Goal: Information Seeking & Learning: Check status

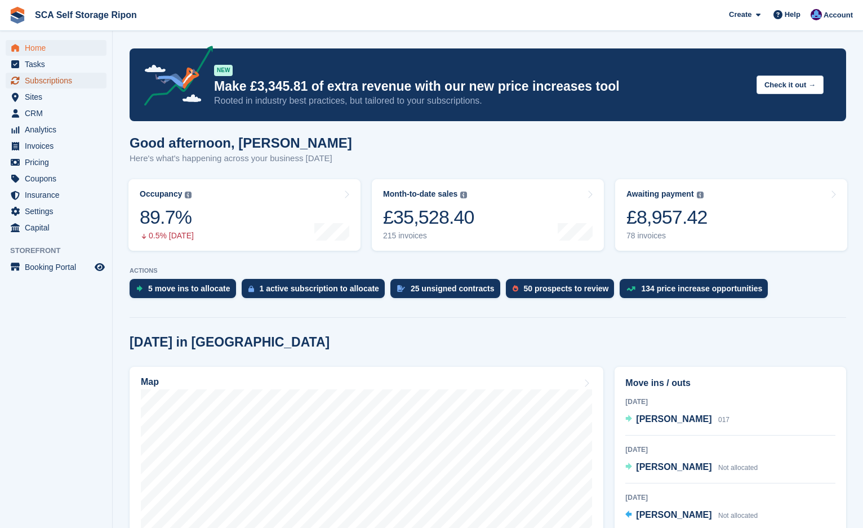
click at [75, 86] on span "Subscriptions" at bounding box center [59, 81] width 68 height 16
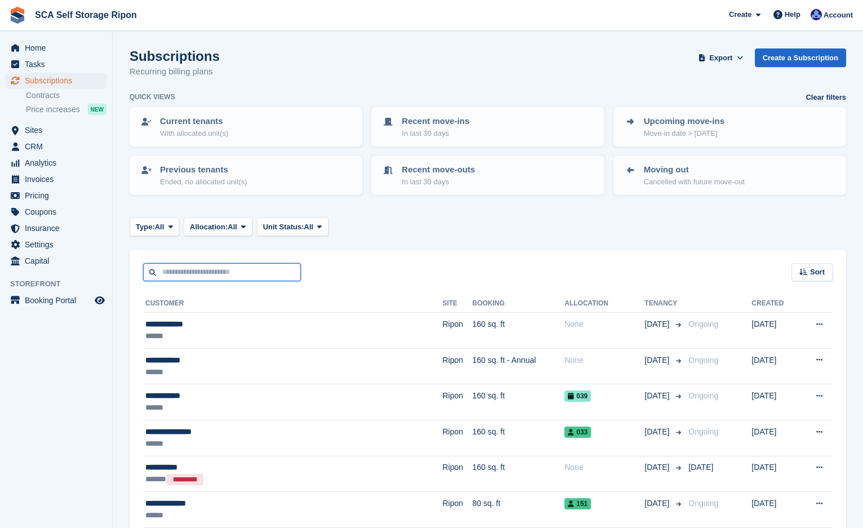
click at [190, 274] on input "text" at bounding box center [222, 272] width 158 height 19
type input "******"
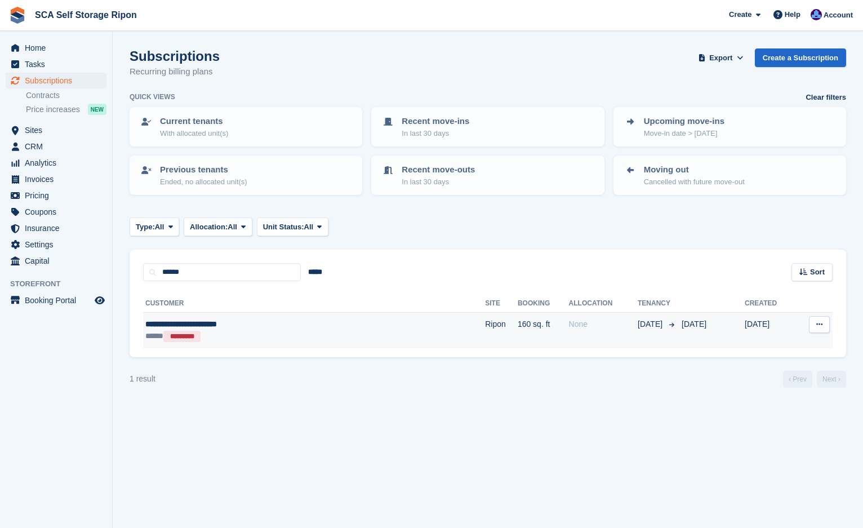
click at [266, 324] on div "**********" at bounding box center [252, 324] width 215 height 12
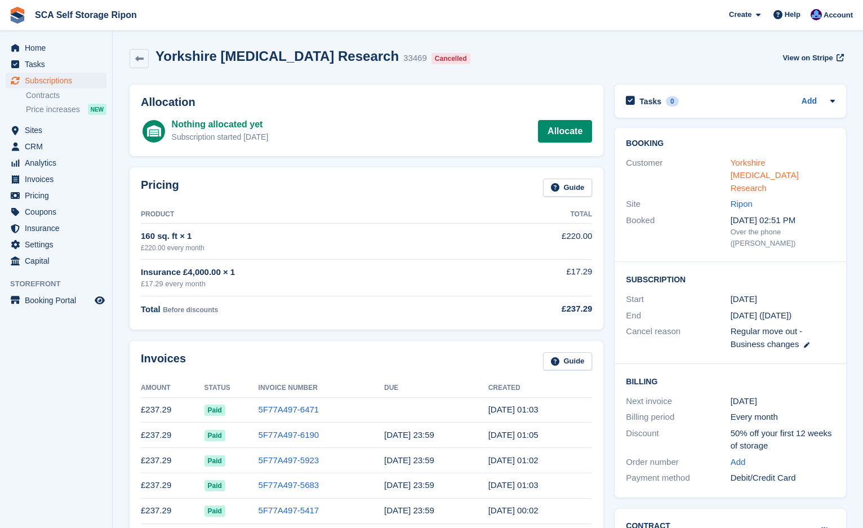
click at [734, 158] on link "Yorkshire [MEDICAL_DATA] Research" at bounding box center [764, 175] width 68 height 35
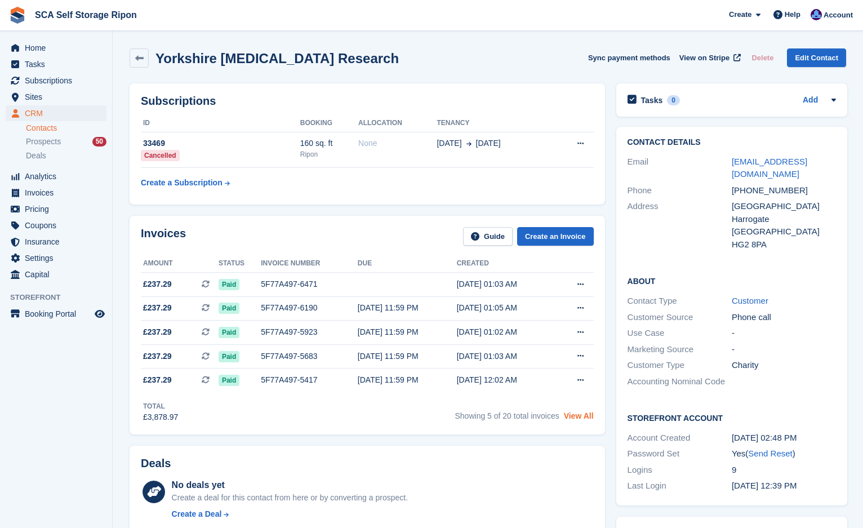
click at [568, 416] on link "View All" at bounding box center [579, 415] width 30 height 9
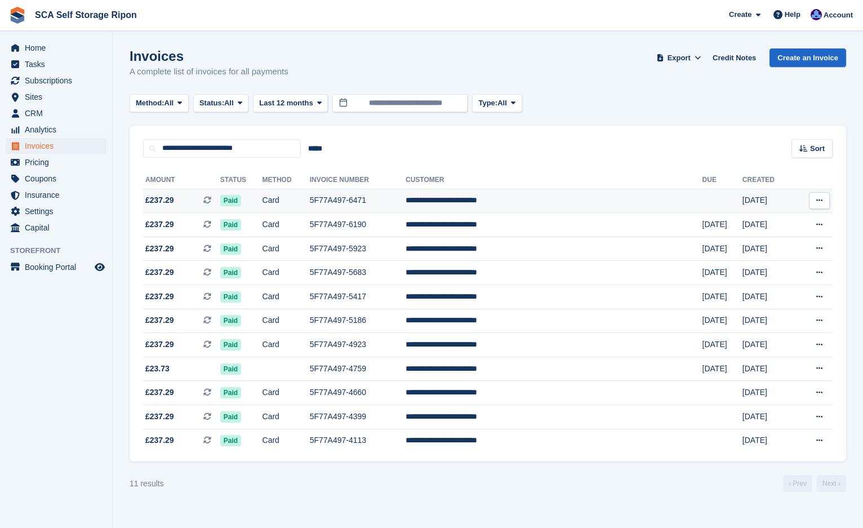
click at [204, 197] on span "£237.29 This is a recurring subscription invoice." at bounding box center [181, 200] width 77 height 12
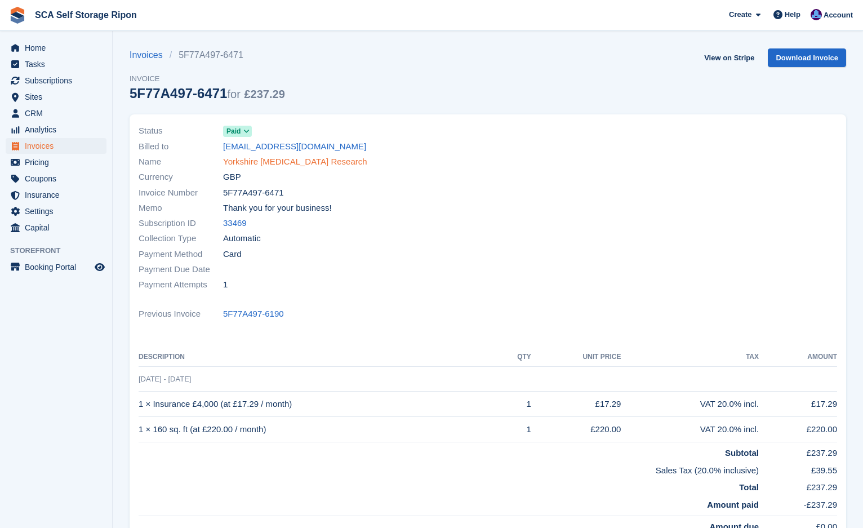
click at [278, 160] on link "Yorkshire [MEDICAL_DATA] Research" at bounding box center [295, 161] width 144 height 13
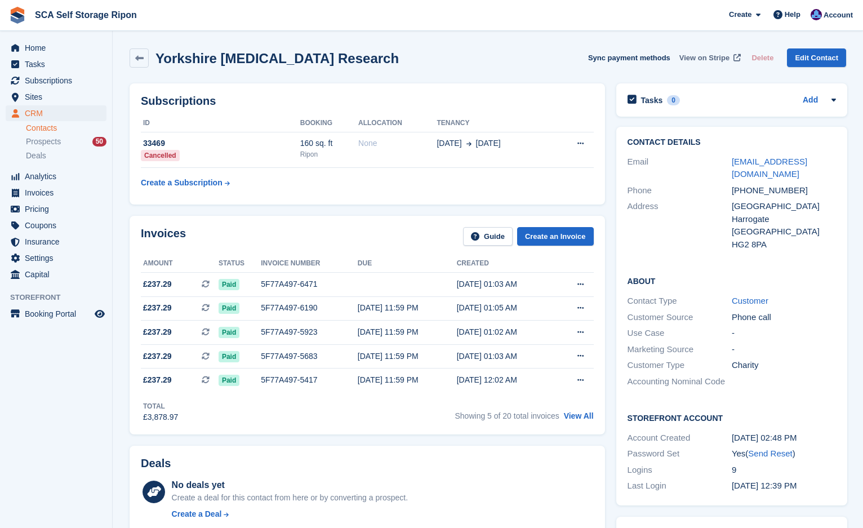
click at [701, 55] on span "View on Stripe" at bounding box center [704, 57] width 50 height 11
click at [55, 43] on span "Home" at bounding box center [59, 48] width 68 height 16
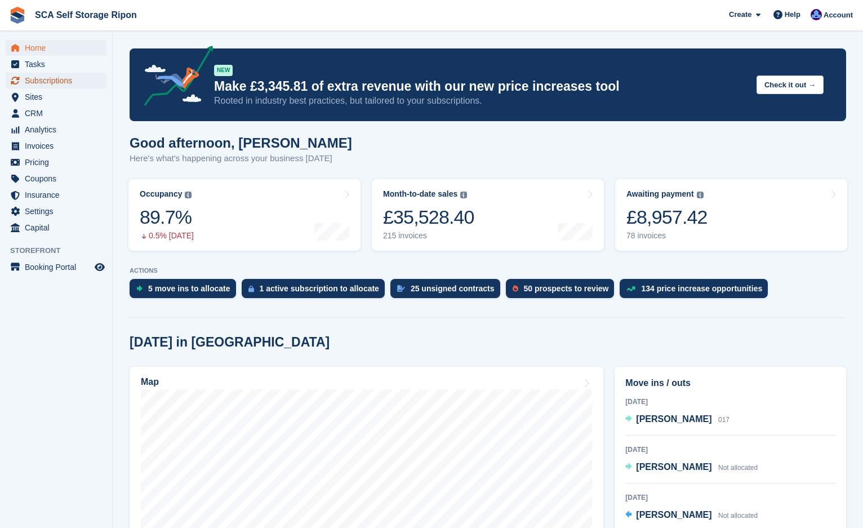
click at [54, 84] on span "Subscriptions" at bounding box center [59, 81] width 68 height 16
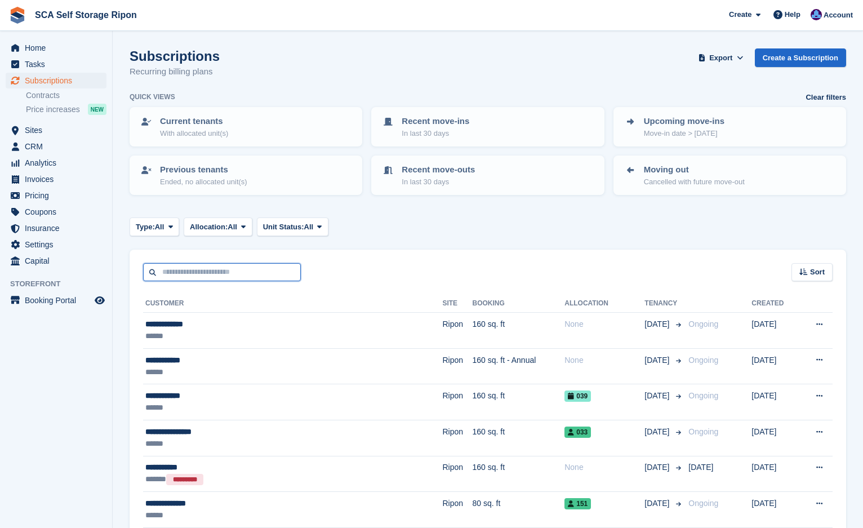
click at [230, 278] on input "text" at bounding box center [222, 272] width 158 height 19
type input "***"
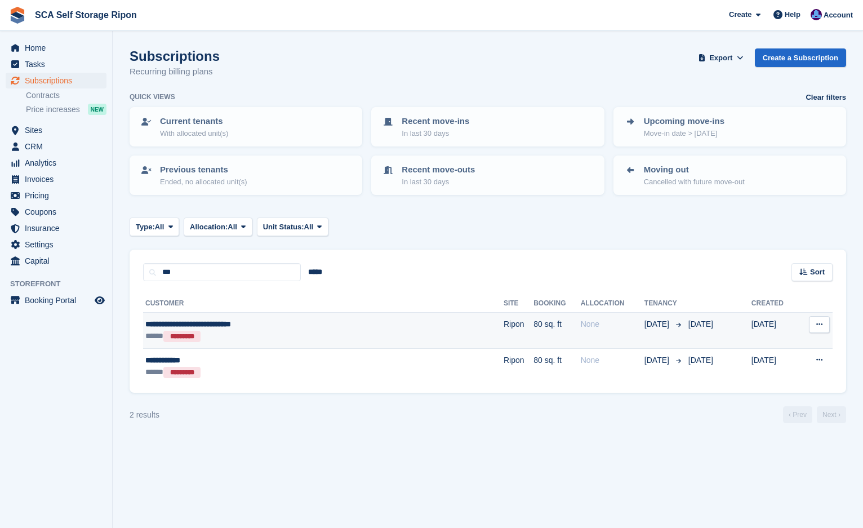
click at [533, 327] on td "80 sq. ft" at bounding box center [556, 331] width 47 height 36
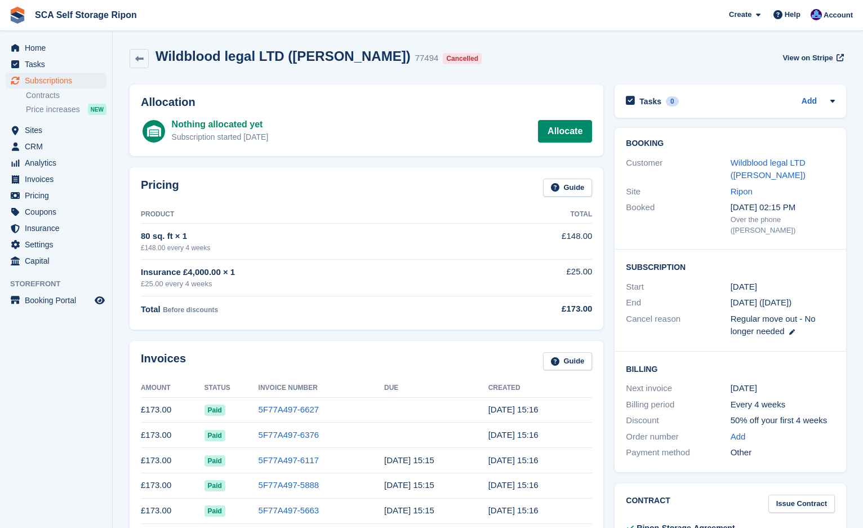
click at [621, 285] on div "Subscription Start 18 Mar End 1 Sep (23 days ago) Cancel reason Regular move ou…" at bounding box center [729, 301] width 231 height 102
click at [266, 413] on link "5F77A497-6627" at bounding box center [289, 409] width 61 height 10
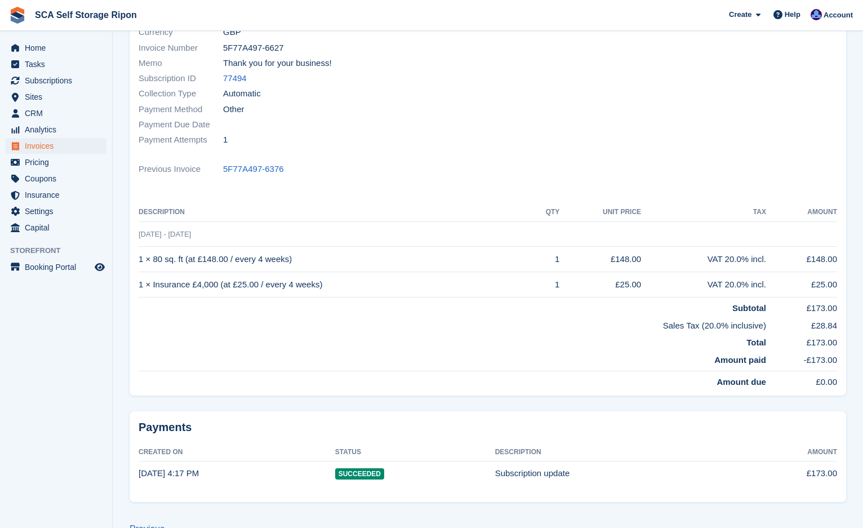
scroll to position [169, 0]
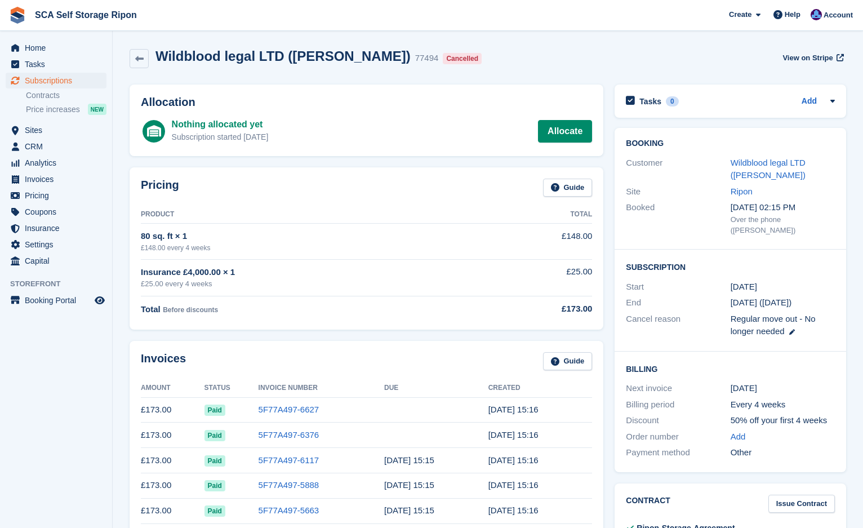
click at [395, 221] on th "Product" at bounding box center [311, 215] width 341 height 18
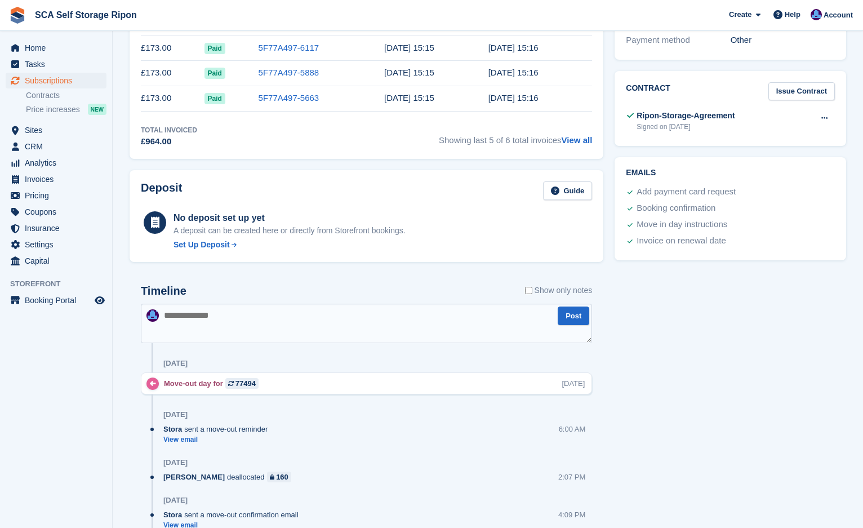
scroll to position [435, 0]
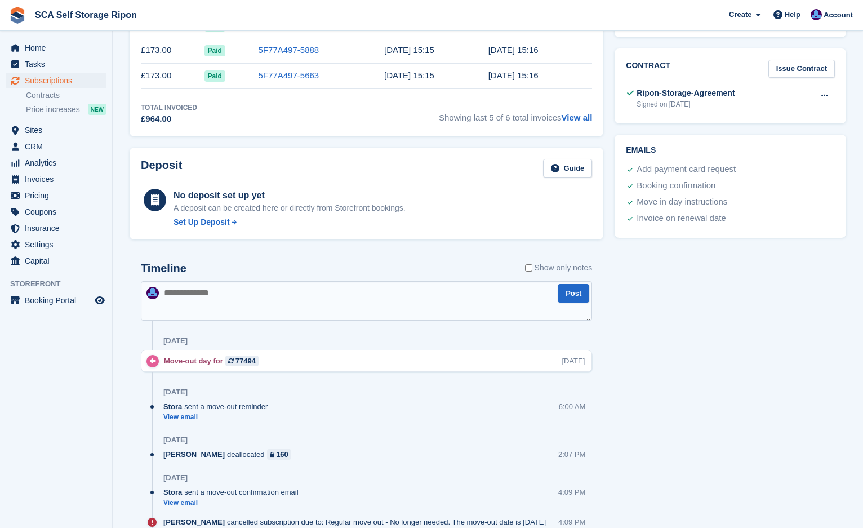
click at [651, 253] on div "Tasks 0 Add No tasks related to Subscription #77494 Booking Customer Wildblood …" at bounding box center [730, 210] width 243 height 1132
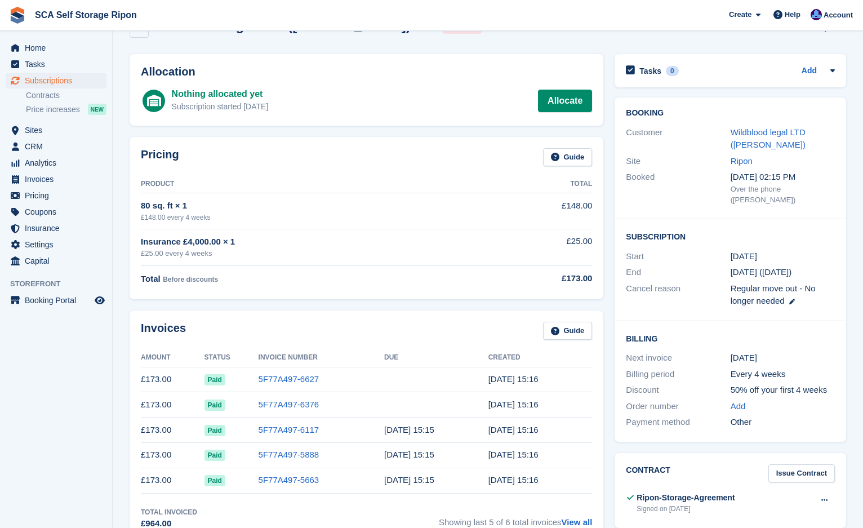
scroll to position [0, 0]
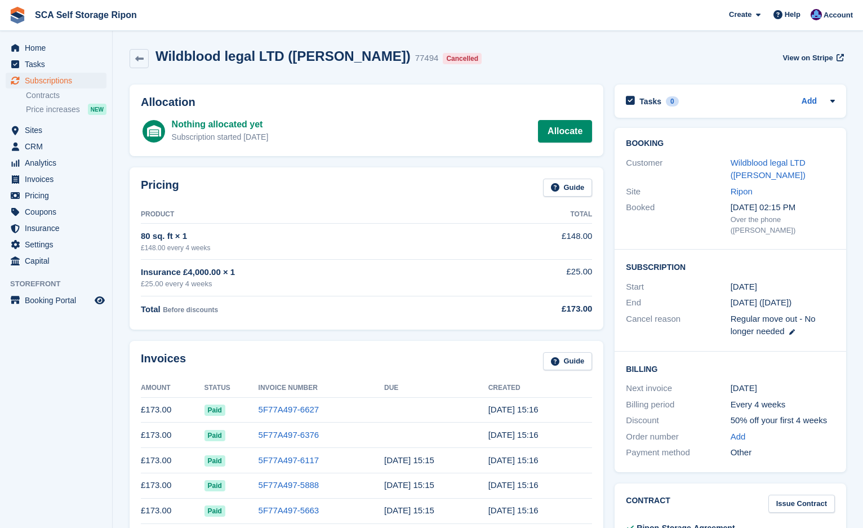
click at [446, 197] on div "Pricing Guide" at bounding box center [366, 191] width 451 height 25
click at [765, 170] on link "Wildblood legal LTD (Amanda Derwinter)" at bounding box center [767, 169] width 75 height 23
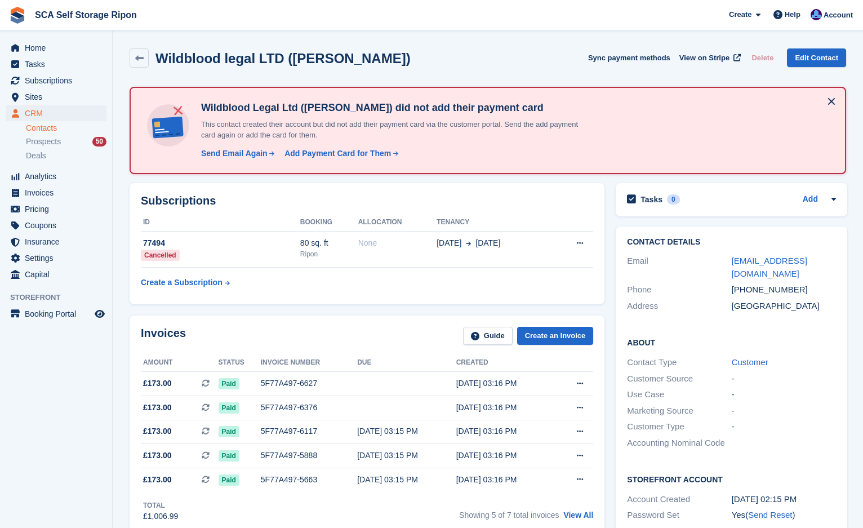
click at [354, 197] on h2 "Subscriptions" at bounding box center [367, 200] width 452 height 13
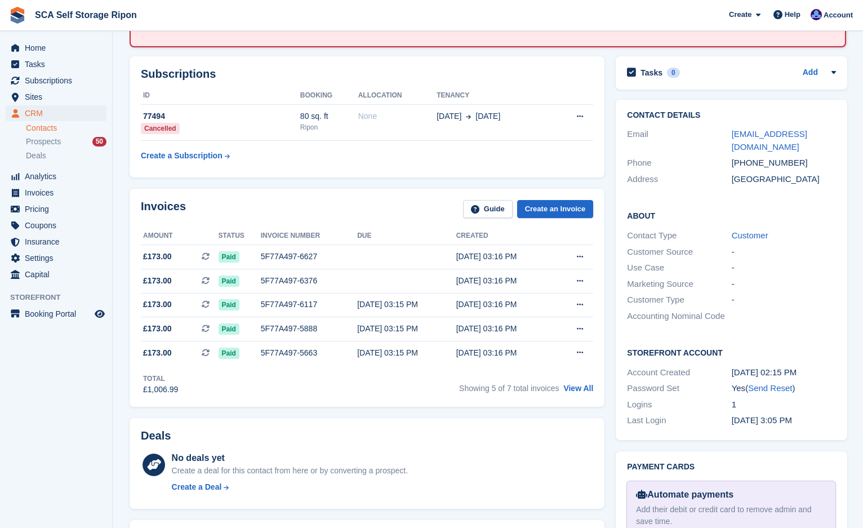
click at [373, 194] on div "Invoices Guide Create an Invoice Amount Status Invoice number Due Created £173.…" at bounding box center [367, 298] width 475 height 219
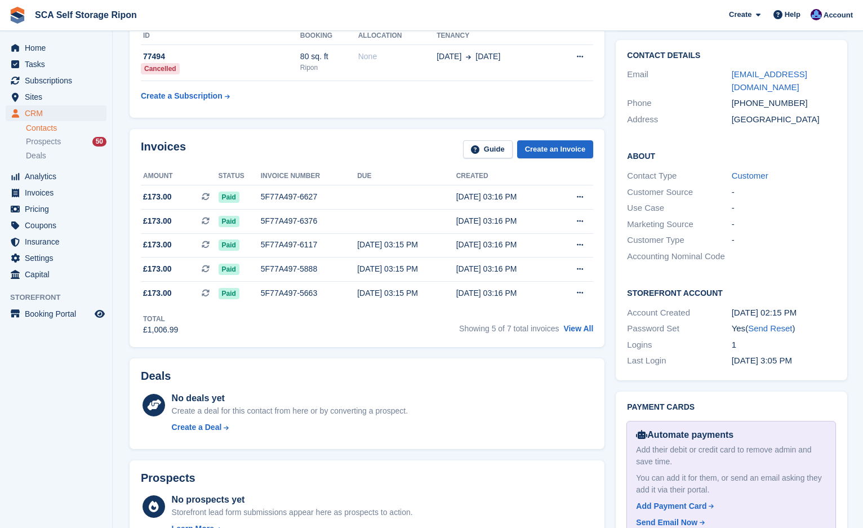
scroll to position [211, 0]
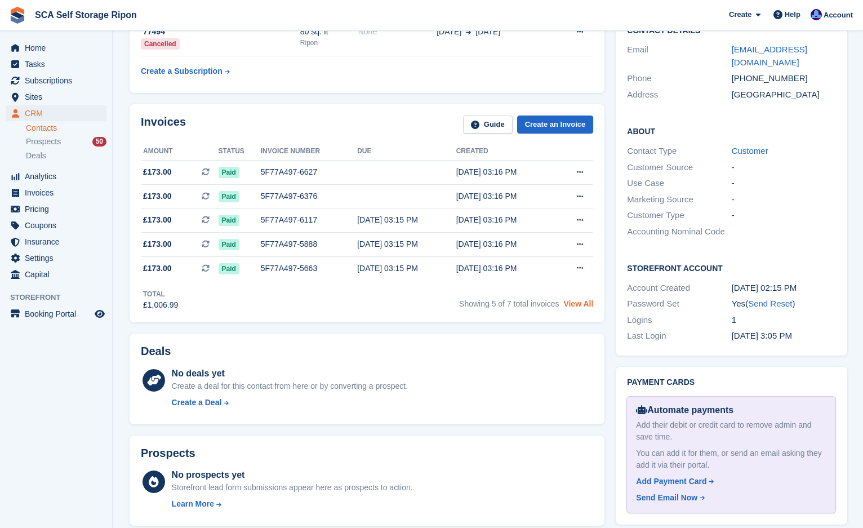
click at [569, 305] on link "View All" at bounding box center [578, 303] width 30 height 9
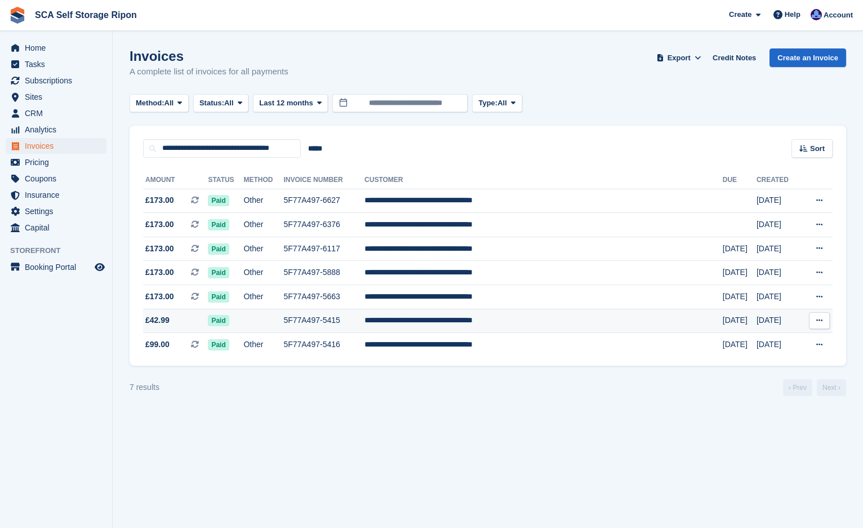
click at [283, 315] on td at bounding box center [263, 321] width 40 height 24
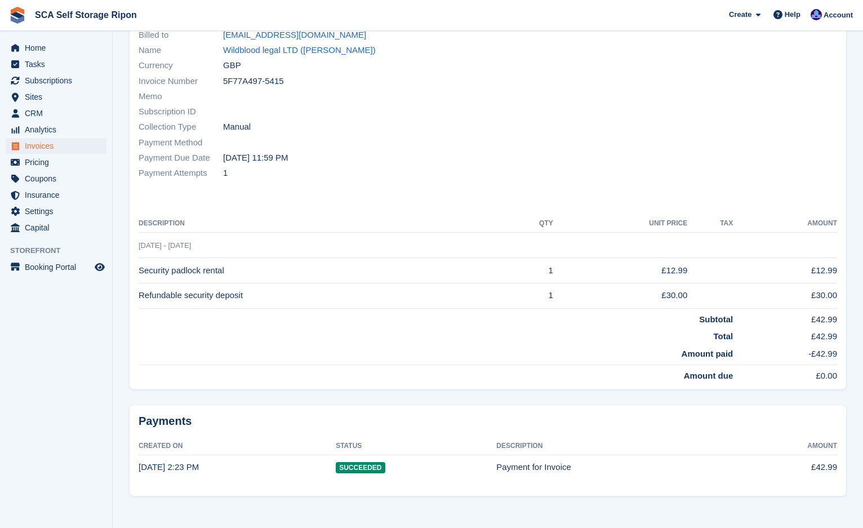
scroll to position [117, 0]
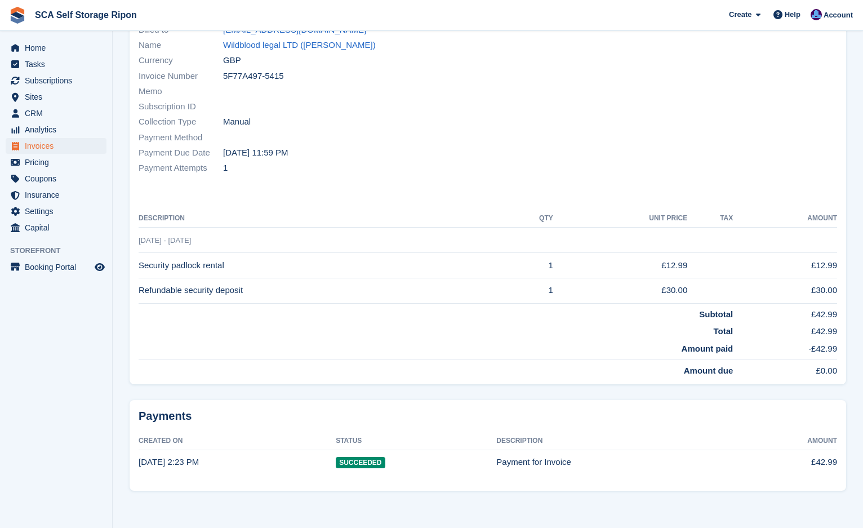
click at [370, 311] on td "Subtotal" at bounding box center [436, 311] width 594 height 17
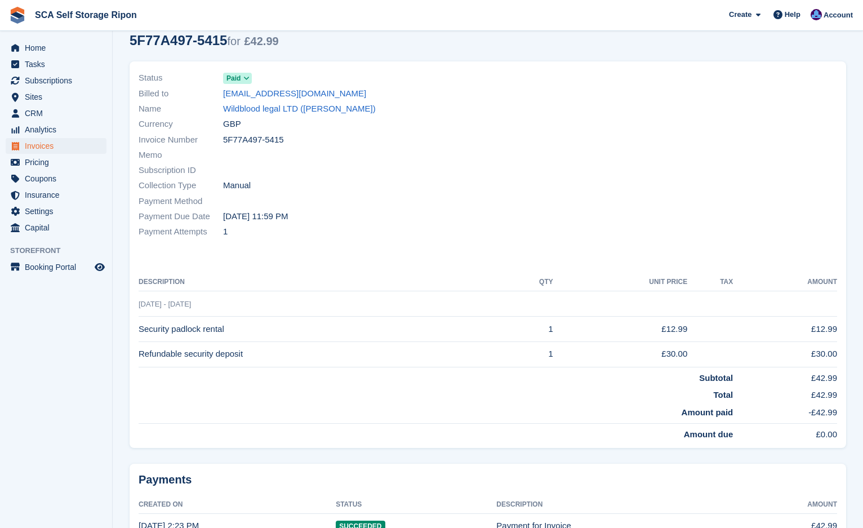
scroll to position [0, 0]
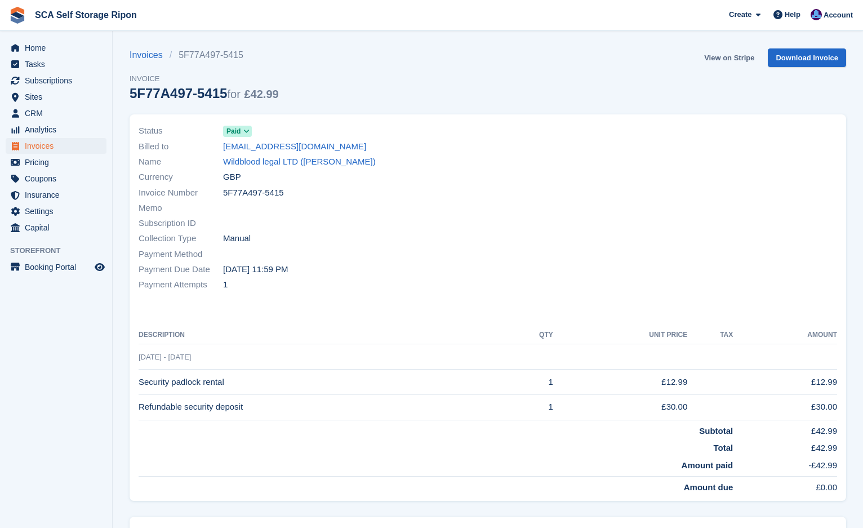
click at [716, 61] on link "View on Stripe" at bounding box center [729, 57] width 59 height 19
click at [283, 159] on link "Wildblood legal LTD ([PERSON_NAME])" at bounding box center [299, 161] width 153 height 13
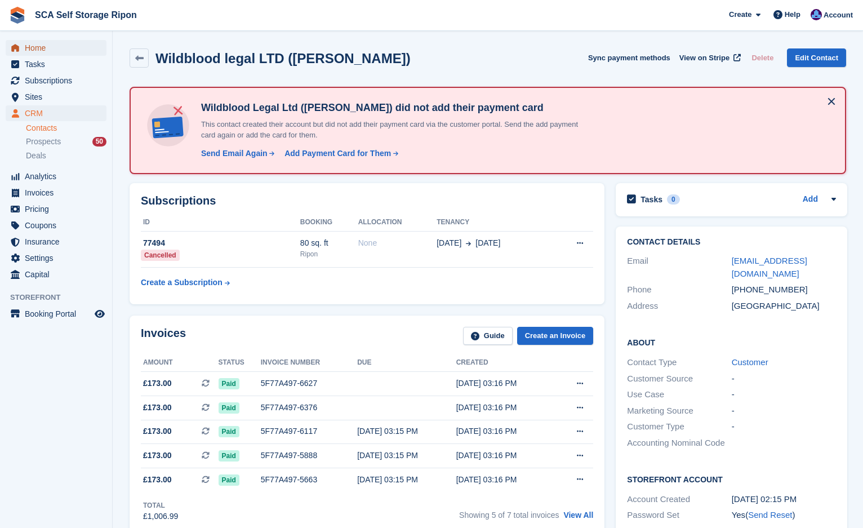
click at [32, 47] on span "Home" at bounding box center [59, 48] width 68 height 16
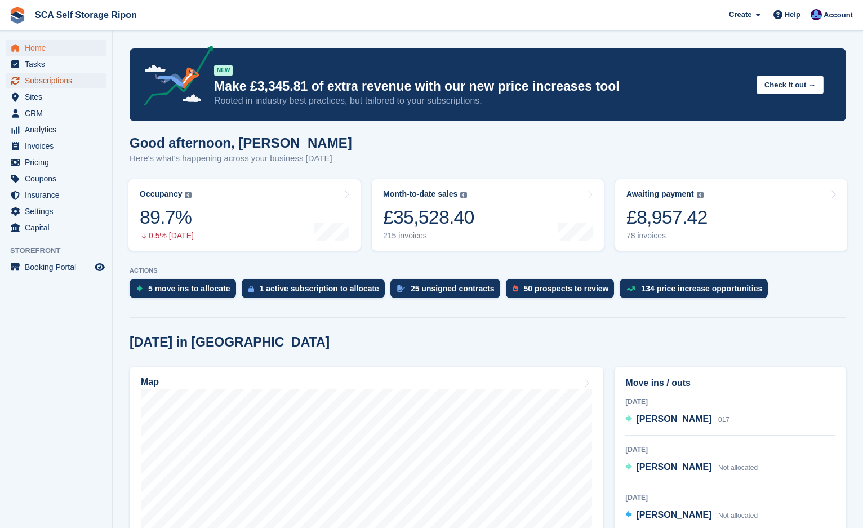
click at [51, 86] on span "Subscriptions" at bounding box center [59, 81] width 68 height 16
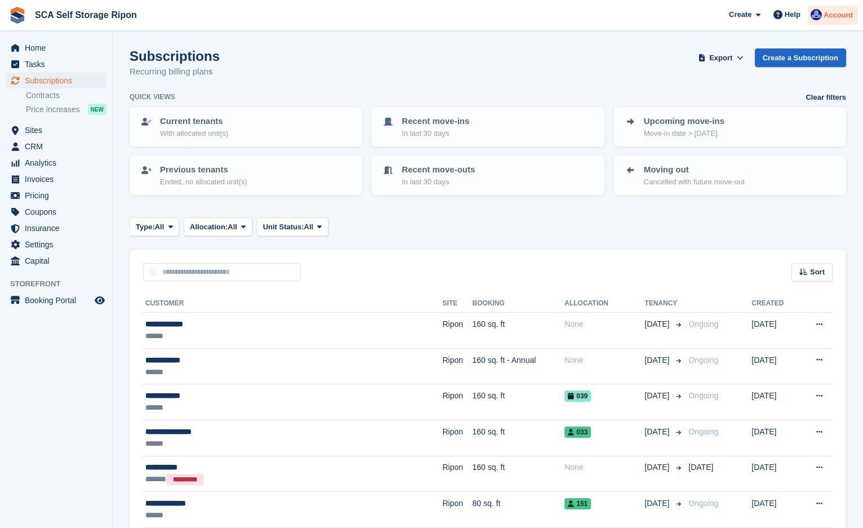
click at [816, 19] on img at bounding box center [815, 14] width 11 height 11
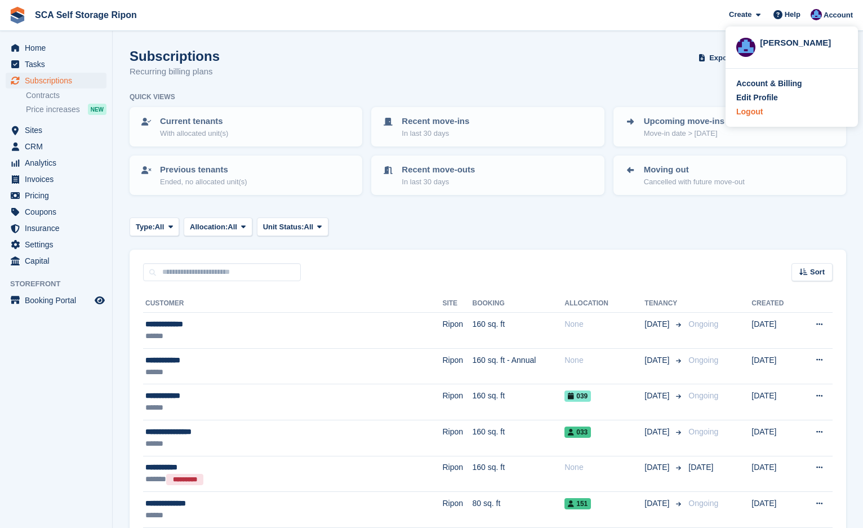
click at [747, 110] on div "Logout" at bounding box center [749, 112] width 26 height 12
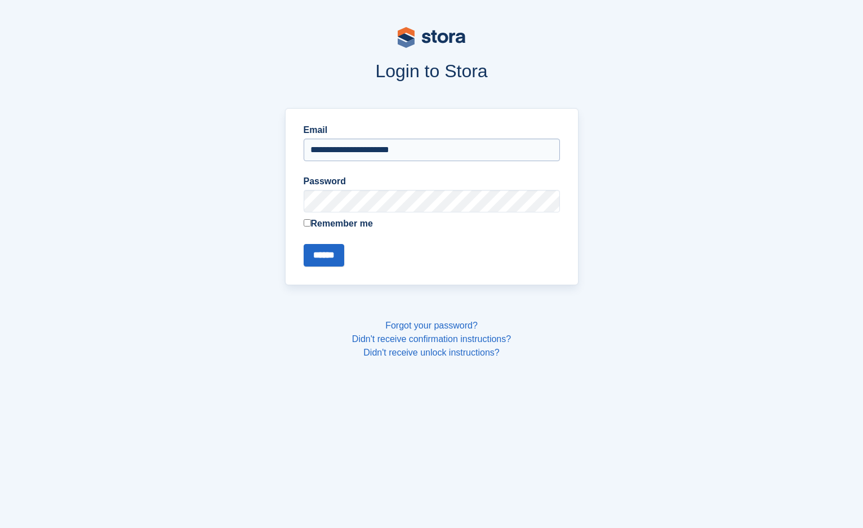
click at [394, 150] on input "**********" at bounding box center [432, 150] width 256 height 23
type input "**********"
click at [325, 259] on input "******" at bounding box center [324, 255] width 41 height 23
